Goal: Task Accomplishment & Management: Complete application form

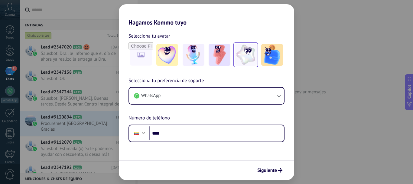
click at [248, 53] on img at bounding box center [246, 55] width 22 height 22
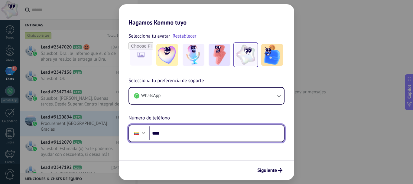
click at [220, 133] on input "****" at bounding box center [216, 133] width 135 height 14
type input "**********"
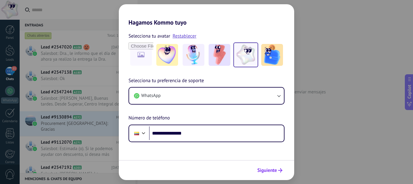
click at [267, 170] on span "Siguiente" at bounding box center [267, 170] width 20 height 4
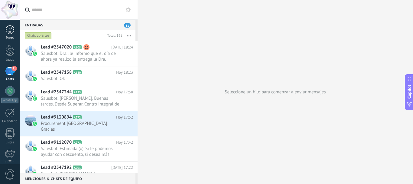
click at [11, 32] on div at bounding box center [9, 29] width 9 height 9
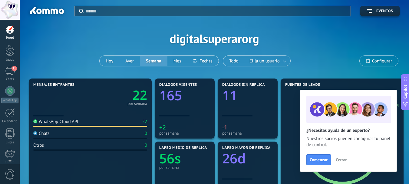
scroll to position [30, 0]
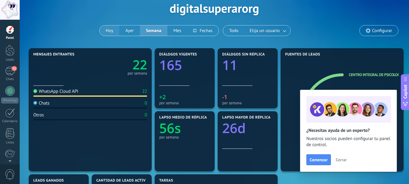
click at [110, 30] on button "Hoy" at bounding box center [110, 30] width 20 height 10
click at [127, 28] on button "Ayer" at bounding box center [129, 30] width 21 height 10
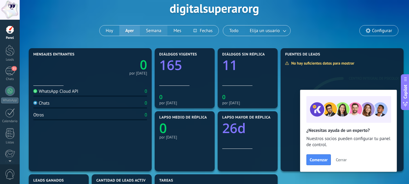
click at [149, 30] on button "Semana" at bounding box center [154, 30] width 28 height 10
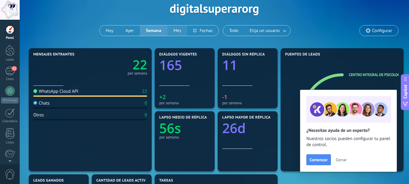
click at [175, 31] on button "Mes" at bounding box center [177, 30] width 20 height 10
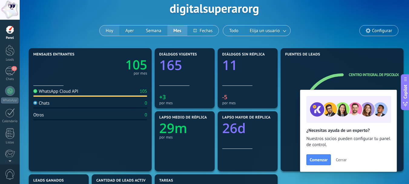
click at [109, 30] on button "Hoy" at bounding box center [110, 30] width 20 height 10
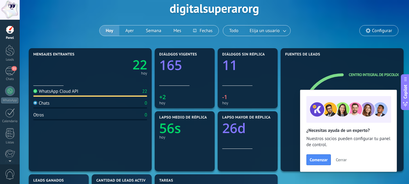
click at [342, 159] on span "Cerrar" at bounding box center [341, 159] width 11 height 4
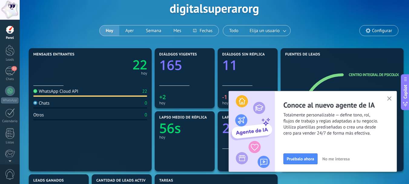
click at [388, 98] on icon "button" at bounding box center [389, 98] width 5 height 5
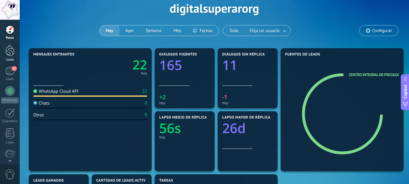
click at [11, 54] on div at bounding box center [9, 50] width 9 height 11
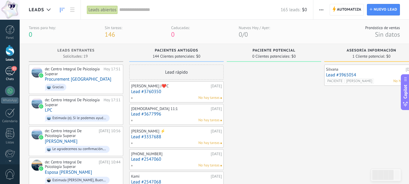
click at [10, 74] on div "11" at bounding box center [10, 71] width 10 height 9
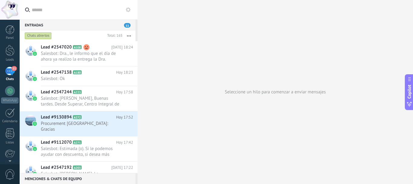
click at [131, 35] on button "button" at bounding box center [129, 35] width 13 height 11
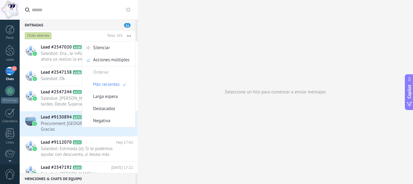
click at [131, 35] on button "button" at bounding box center [129, 35] width 13 height 11
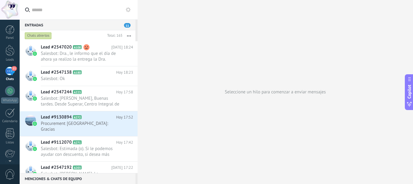
click at [11, 72] on div "11" at bounding box center [10, 71] width 10 height 9
click at [129, 11] on icon at bounding box center [128, 9] width 5 height 5
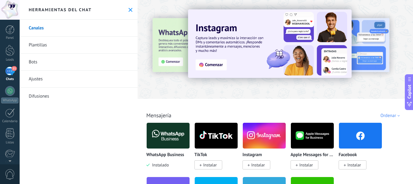
click at [40, 61] on link "Bots" at bounding box center [79, 62] width 118 height 17
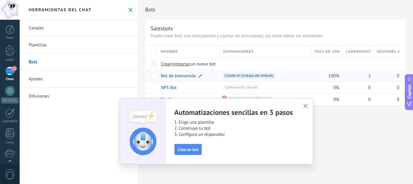
click at [181, 76] on link "Bot de bienvenida" at bounding box center [178, 76] width 35 height 6
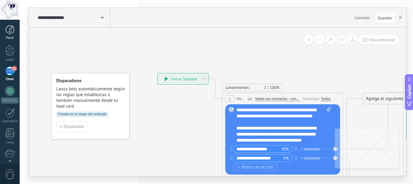
click at [8, 35] on link "Panel" at bounding box center [10, 32] width 20 height 15
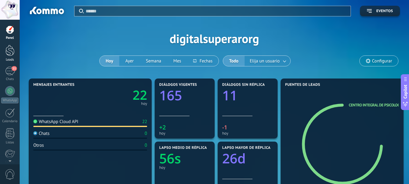
click at [14, 49] on div at bounding box center [9, 50] width 9 height 11
